Goal: Task Accomplishment & Management: Manage account settings

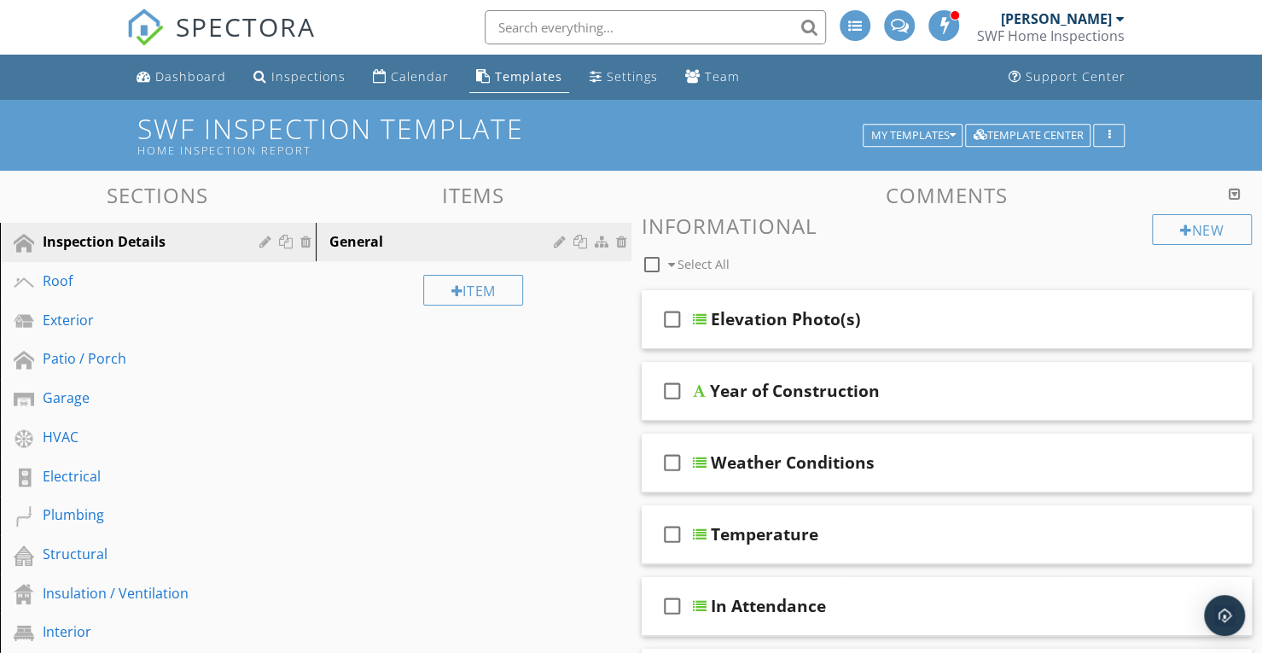
scroll to position [13153, 0]
click at [1118, 20] on div at bounding box center [1120, 19] width 9 height 14
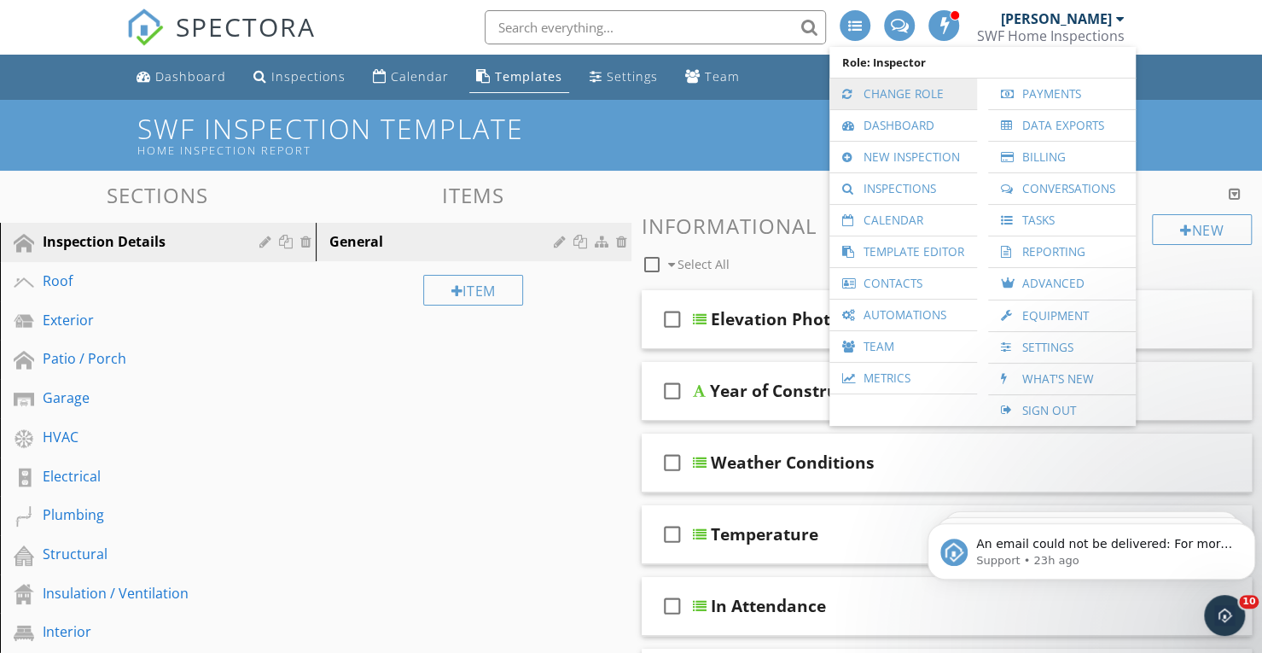
scroll to position [0, 0]
click at [1251, 525] on icon "Dismiss notification" at bounding box center [1249, 527] width 9 height 9
click at [1251, 525] on icon "Dismiss notification" at bounding box center [1250, 529] width 8 height 8
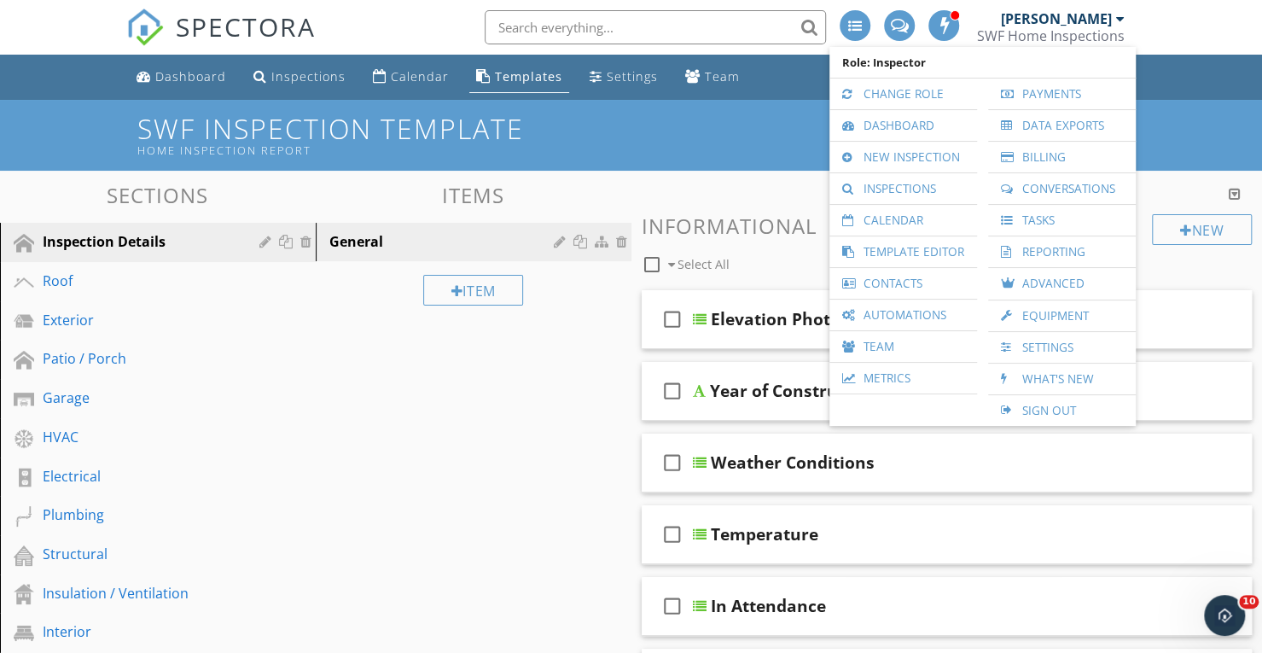
click at [1117, 16] on div at bounding box center [1120, 19] width 9 height 14
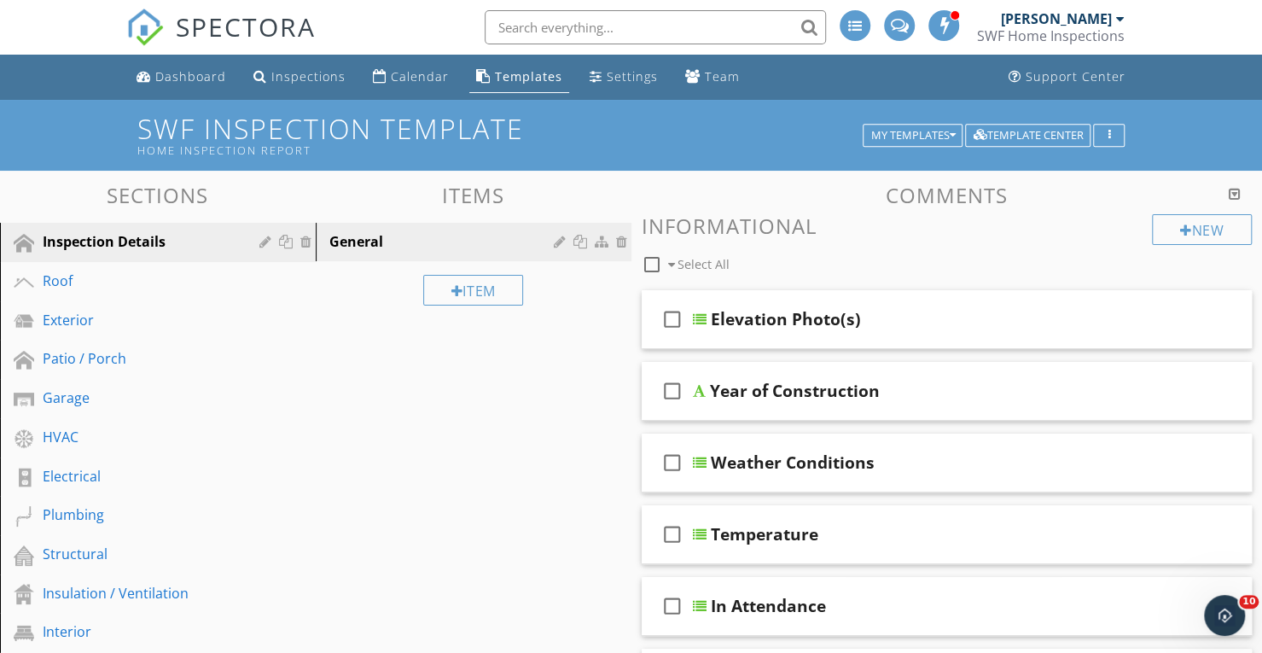
click at [1121, 19] on div at bounding box center [1120, 19] width 9 height 14
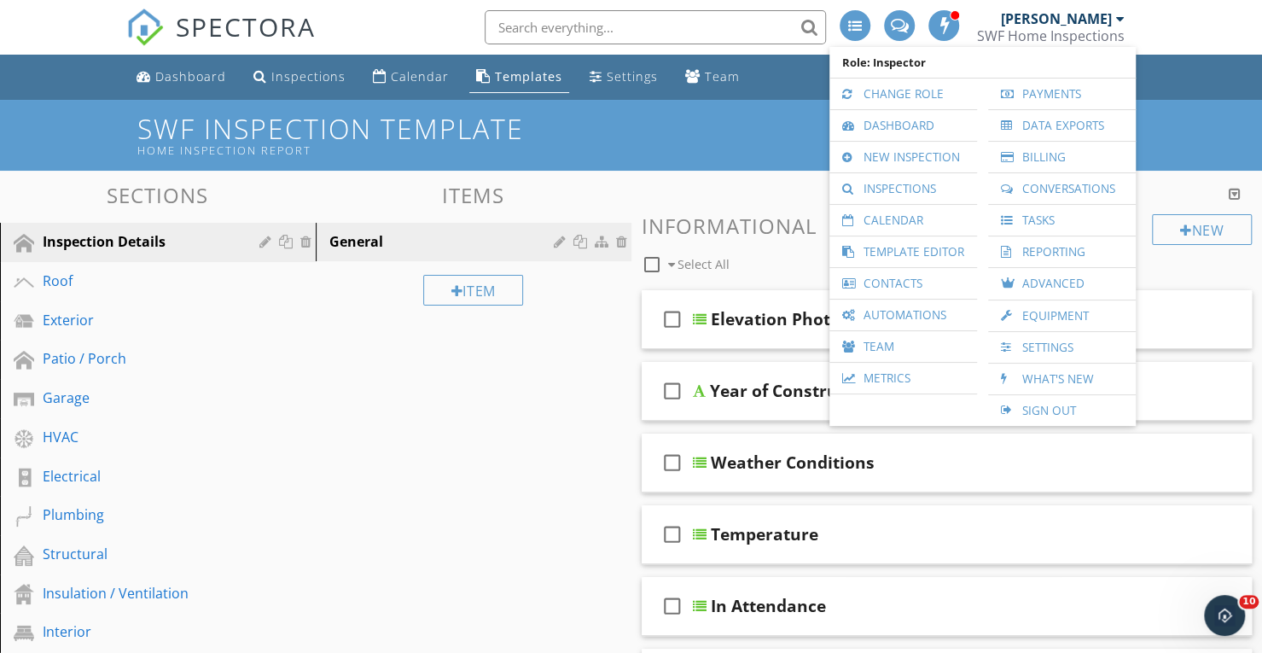
click at [1120, 19] on div at bounding box center [1120, 19] width 9 height 14
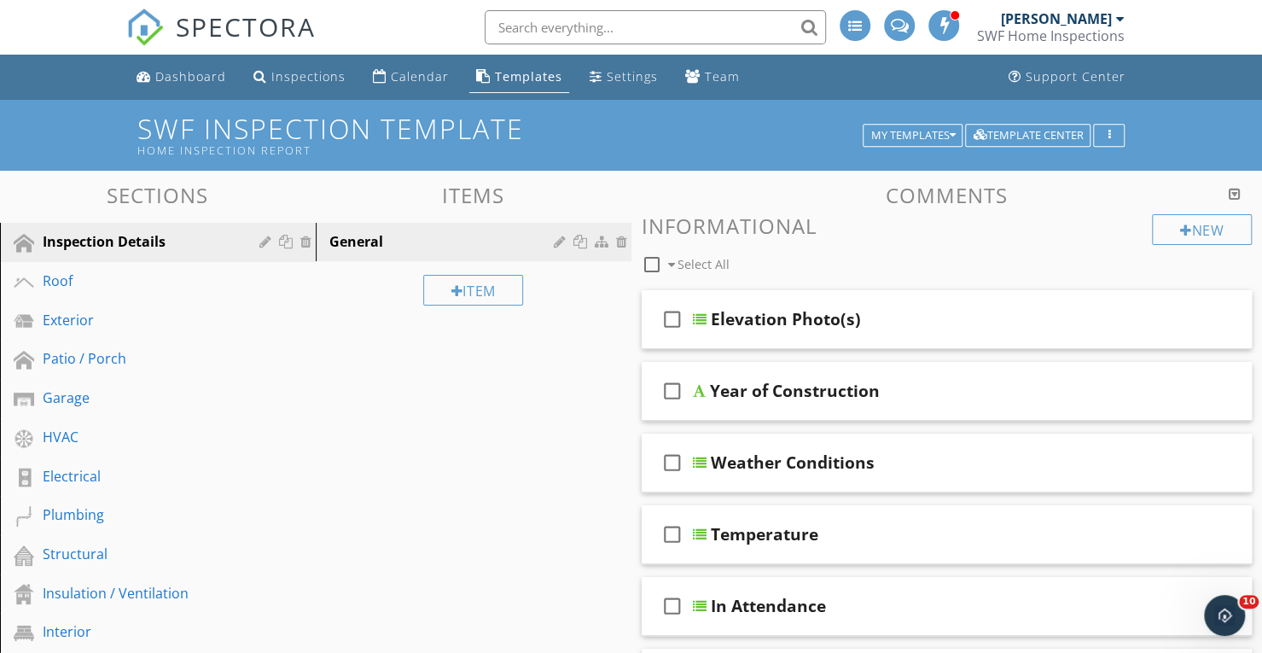
click at [1121, 17] on div at bounding box center [1120, 19] width 9 height 14
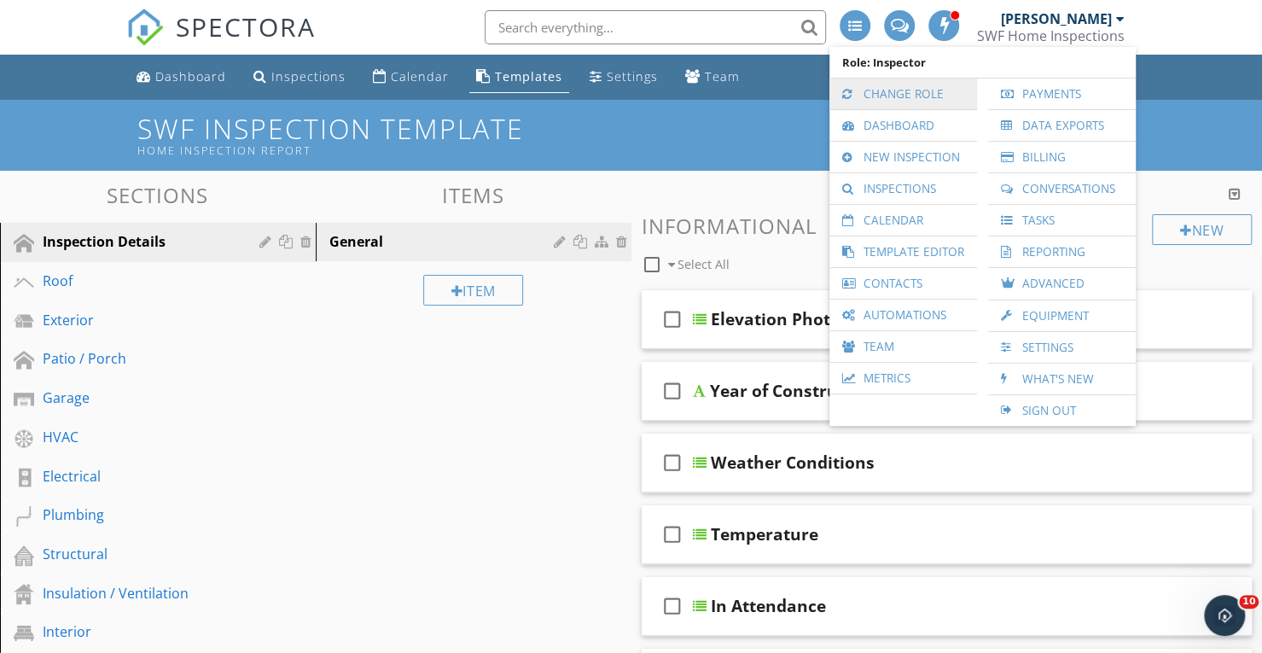
click at [923, 94] on link "Change Role" at bounding box center [903, 93] width 131 height 31
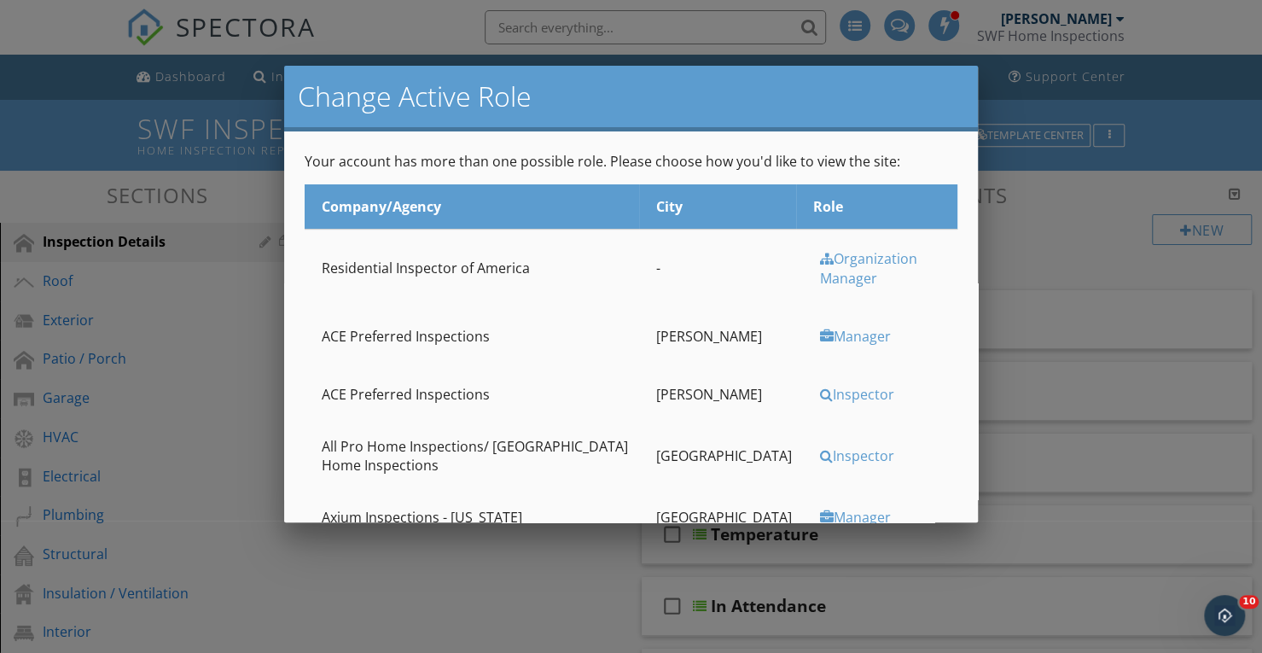
click at [60, 136] on div at bounding box center [631, 322] width 1262 height 815
